Goal: Task Accomplishment & Management: Complete application form

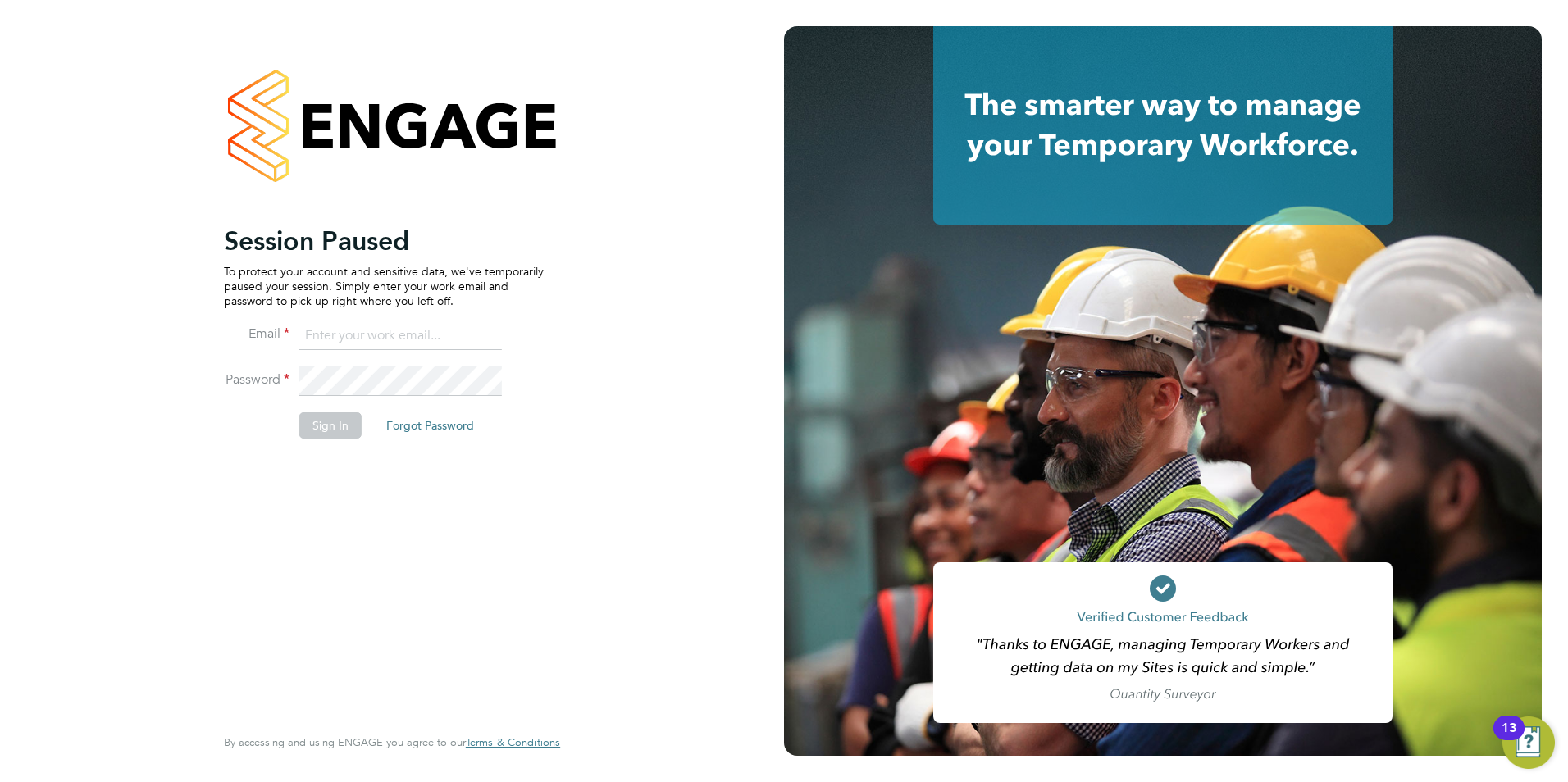
type input "[PERSON_NAME][EMAIL_ADDRESS][DOMAIN_NAME]"
click at [343, 420] on button "Sign In" at bounding box center [331, 426] width 63 height 26
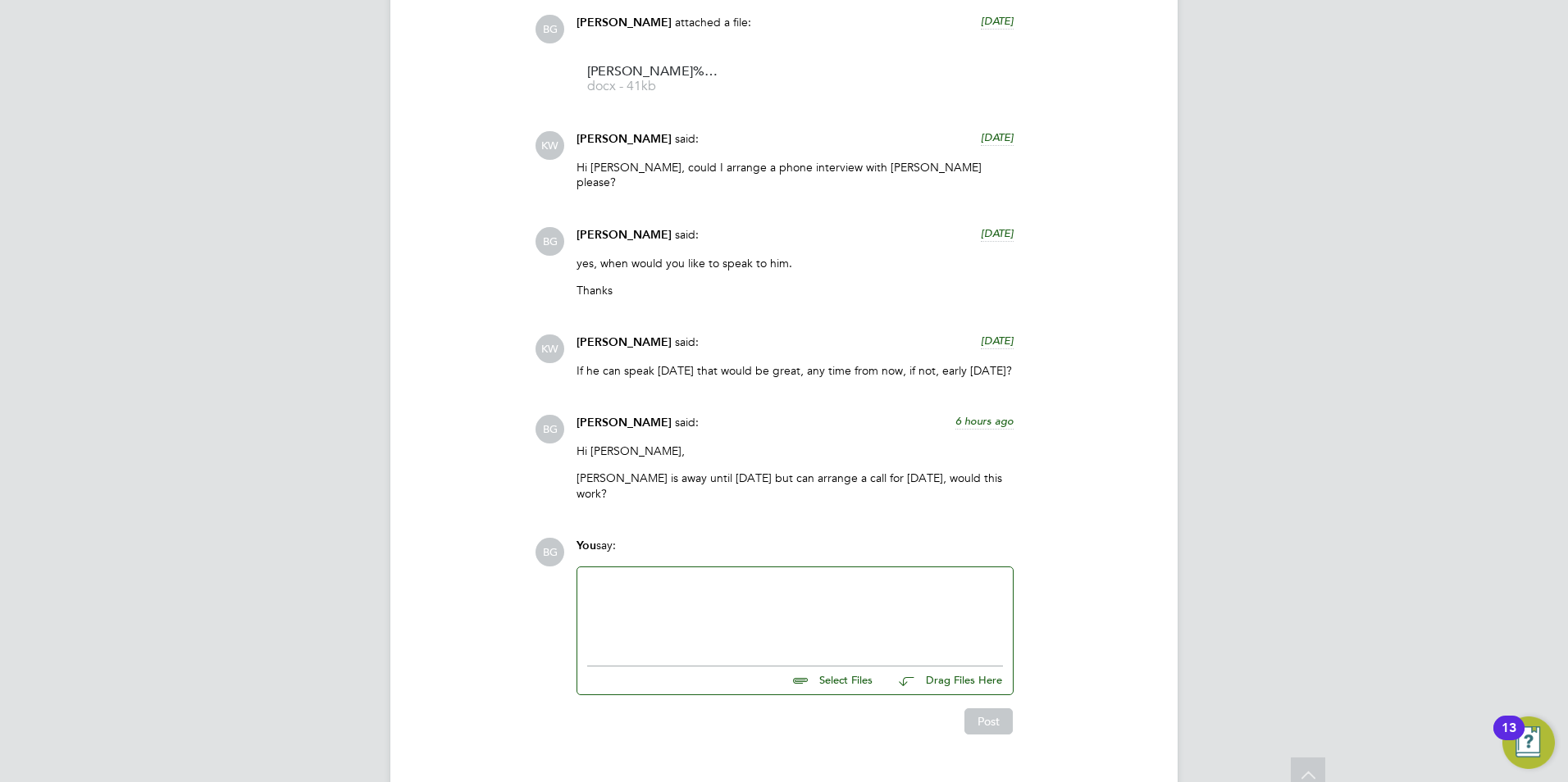
scroll to position [1579, 0]
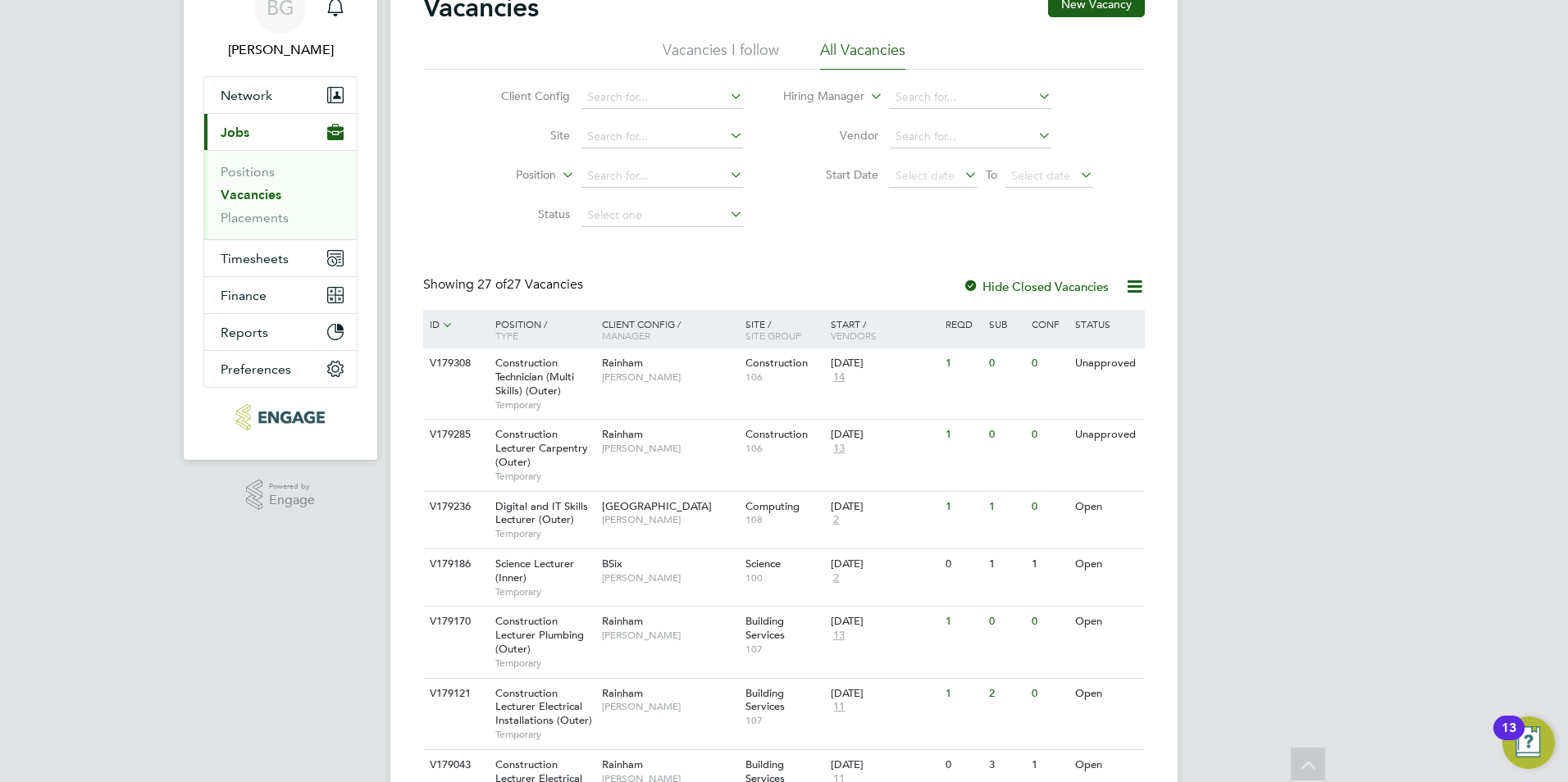
scroll to position [80, 0]
click at [797, 392] on div "Construction 106" at bounding box center [784, 371] width 86 height 43
click at [910, 462] on div "[DATE] 13" at bounding box center [869, 444] width 86 height 44
